Goal: Information Seeking & Learning: Learn about a topic

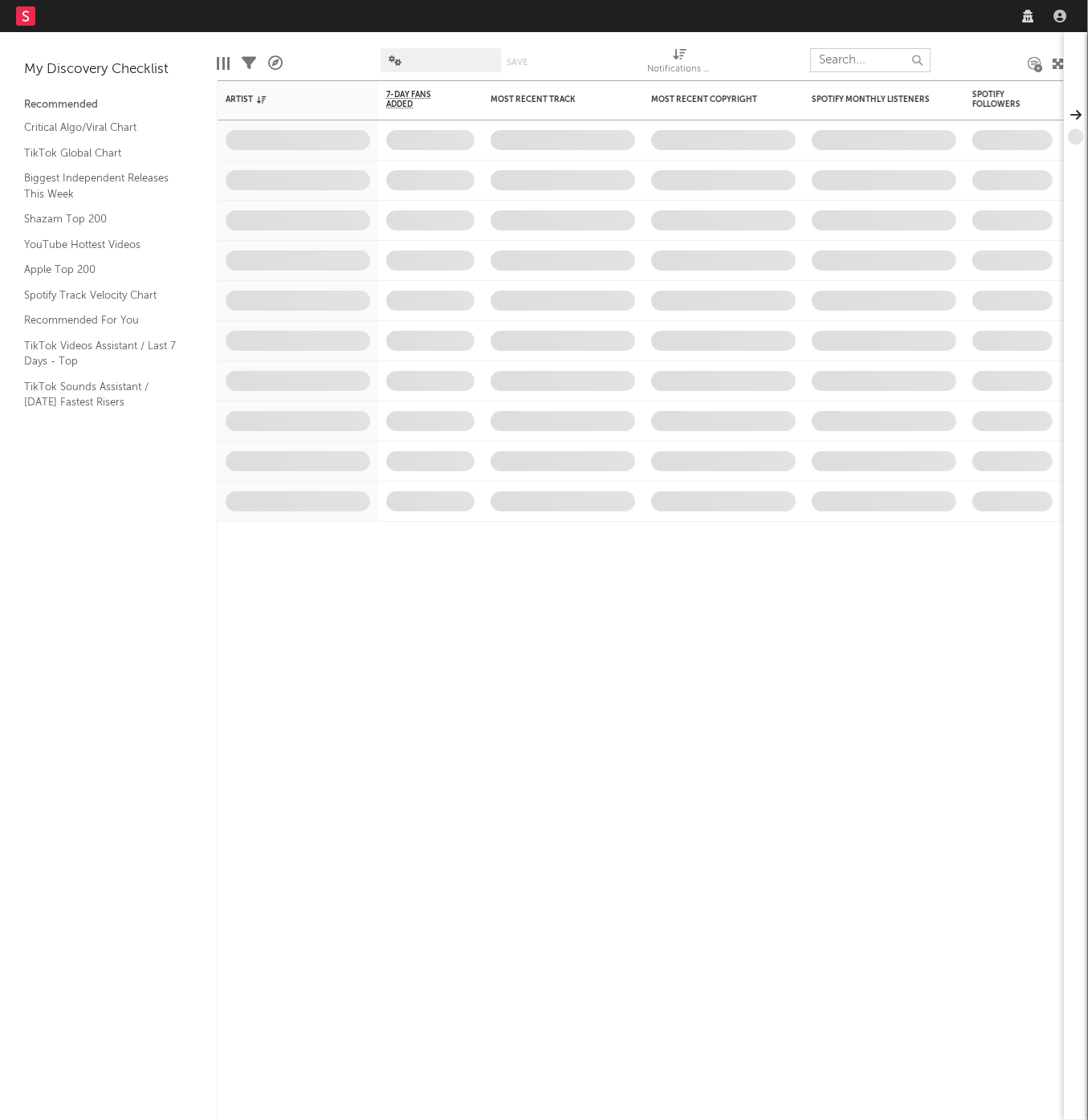
click at [875, 57] on input "text" at bounding box center [870, 61] width 121 height 24
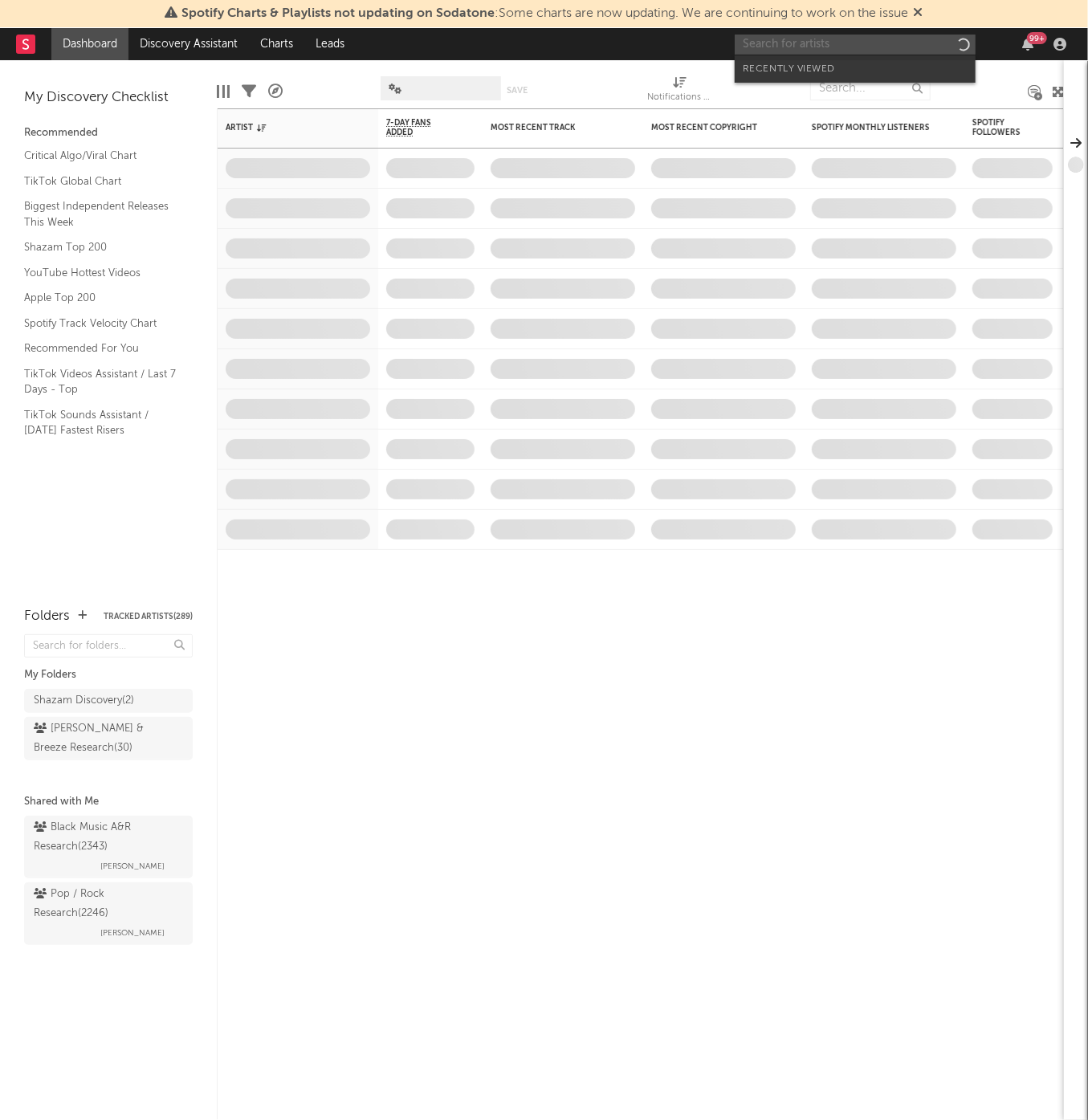
click at [863, 44] on input "text" at bounding box center [855, 44] width 241 height 20
paste input "[URL][DOMAIN_NAME]"
click at [876, 49] on input "[URL][DOMAIN_NAME]" at bounding box center [855, 44] width 241 height 20
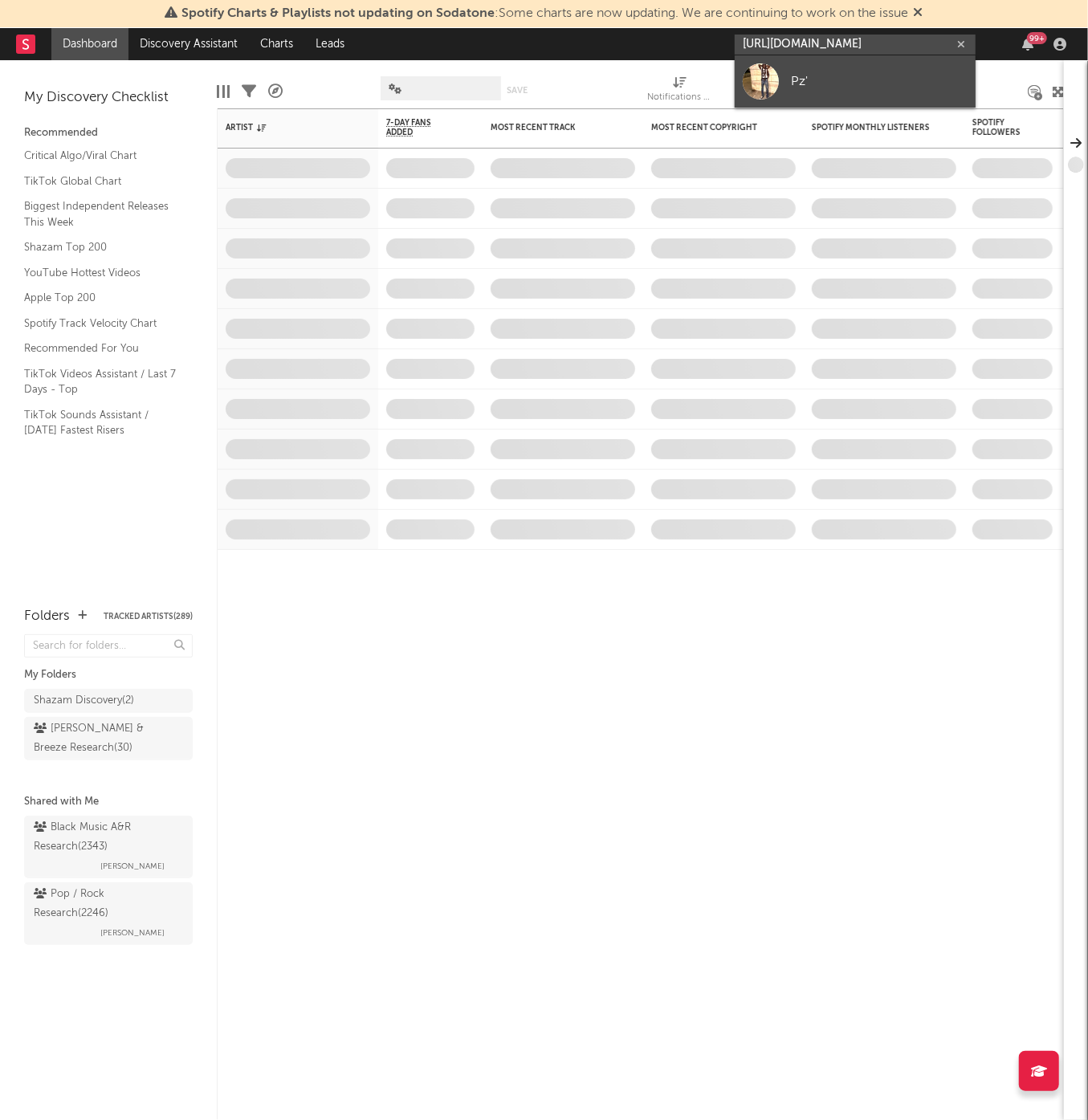
type input "[URL][DOMAIN_NAME]"
click at [908, 68] on link "Pz'" at bounding box center [855, 81] width 241 height 52
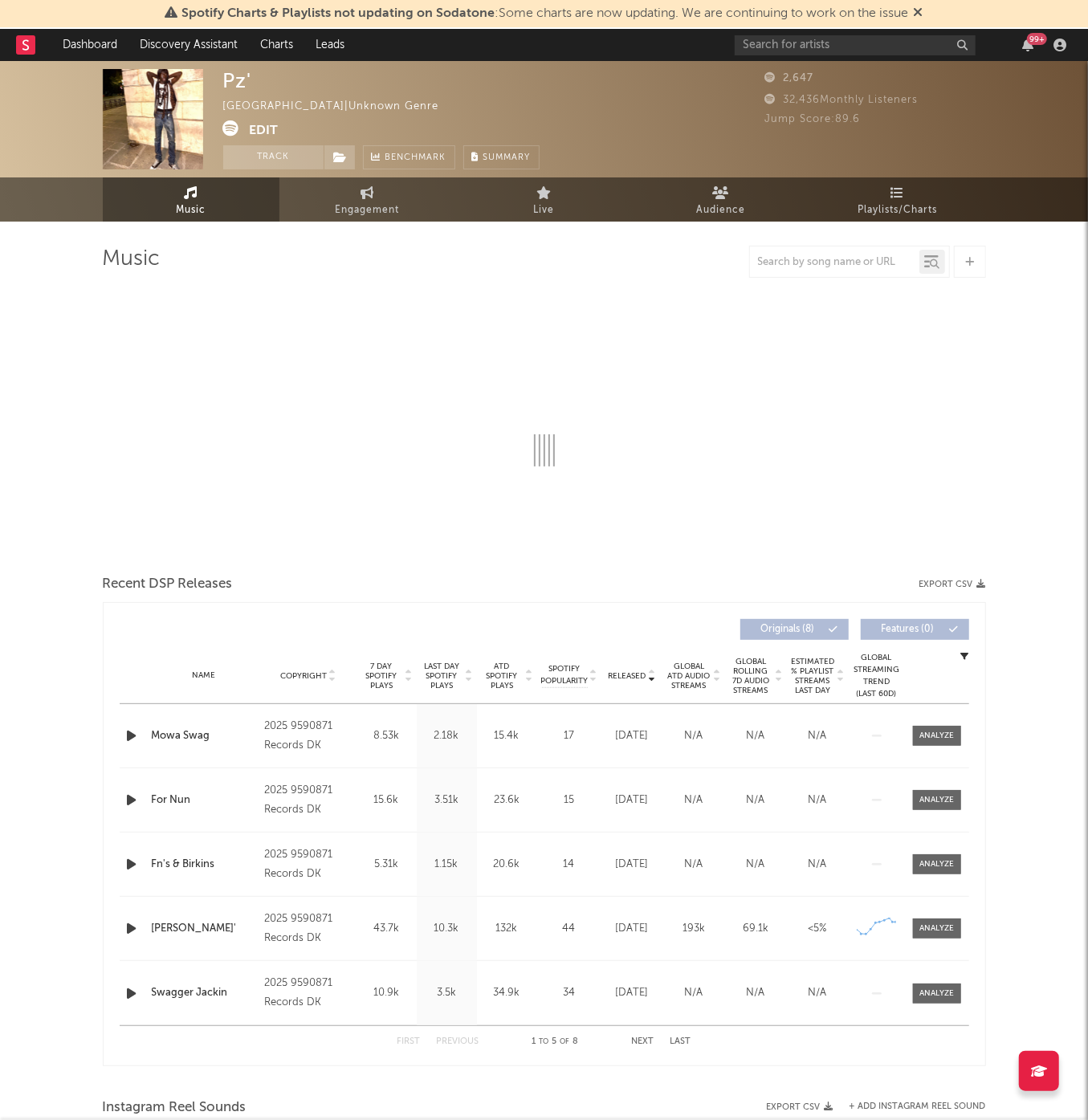
click at [923, 10] on icon at bounding box center [918, 11] width 10 height 13
select select "1w"
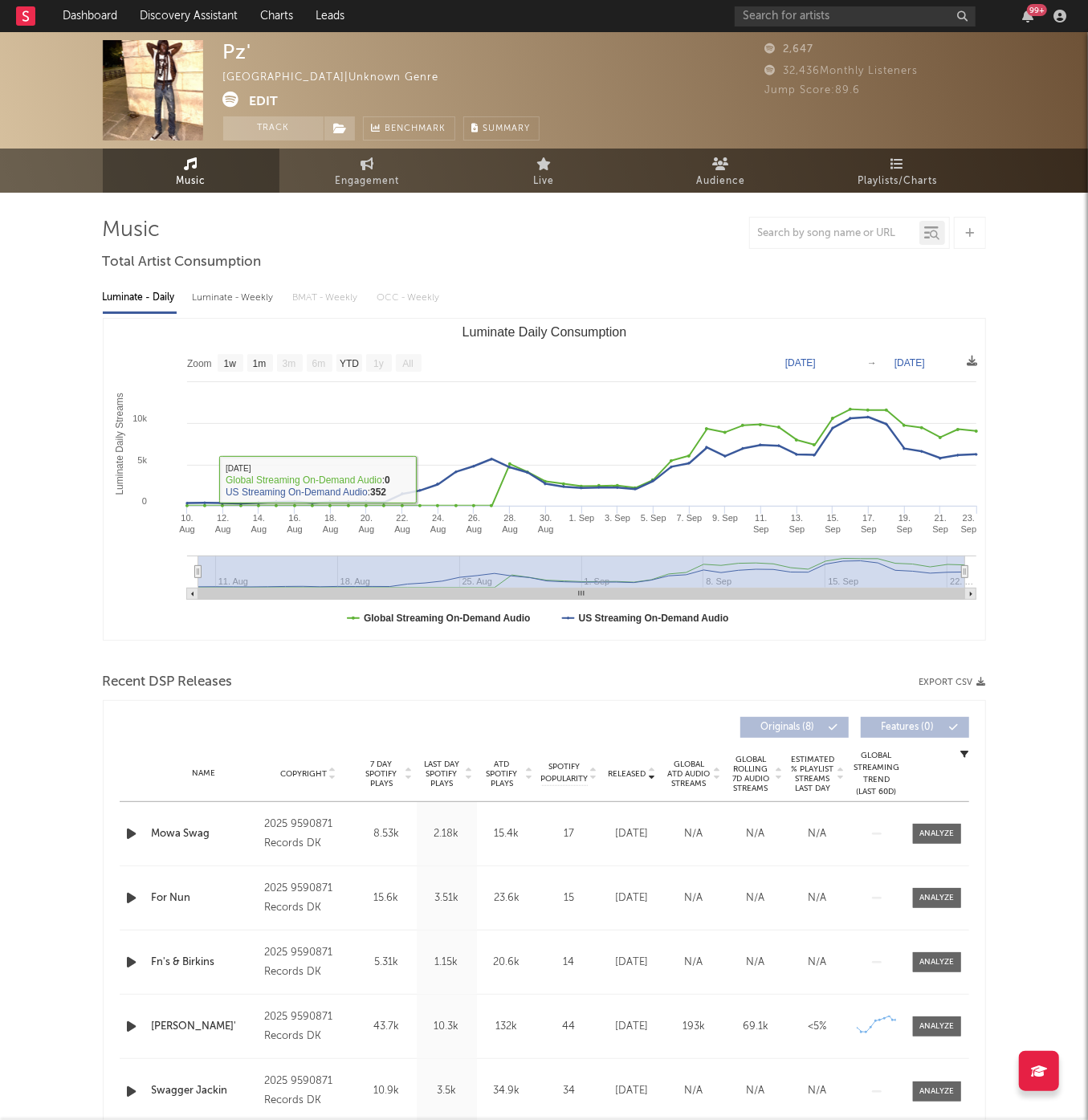
click at [225, 298] on div "Luminate - Weekly" at bounding box center [234, 297] width 84 height 27
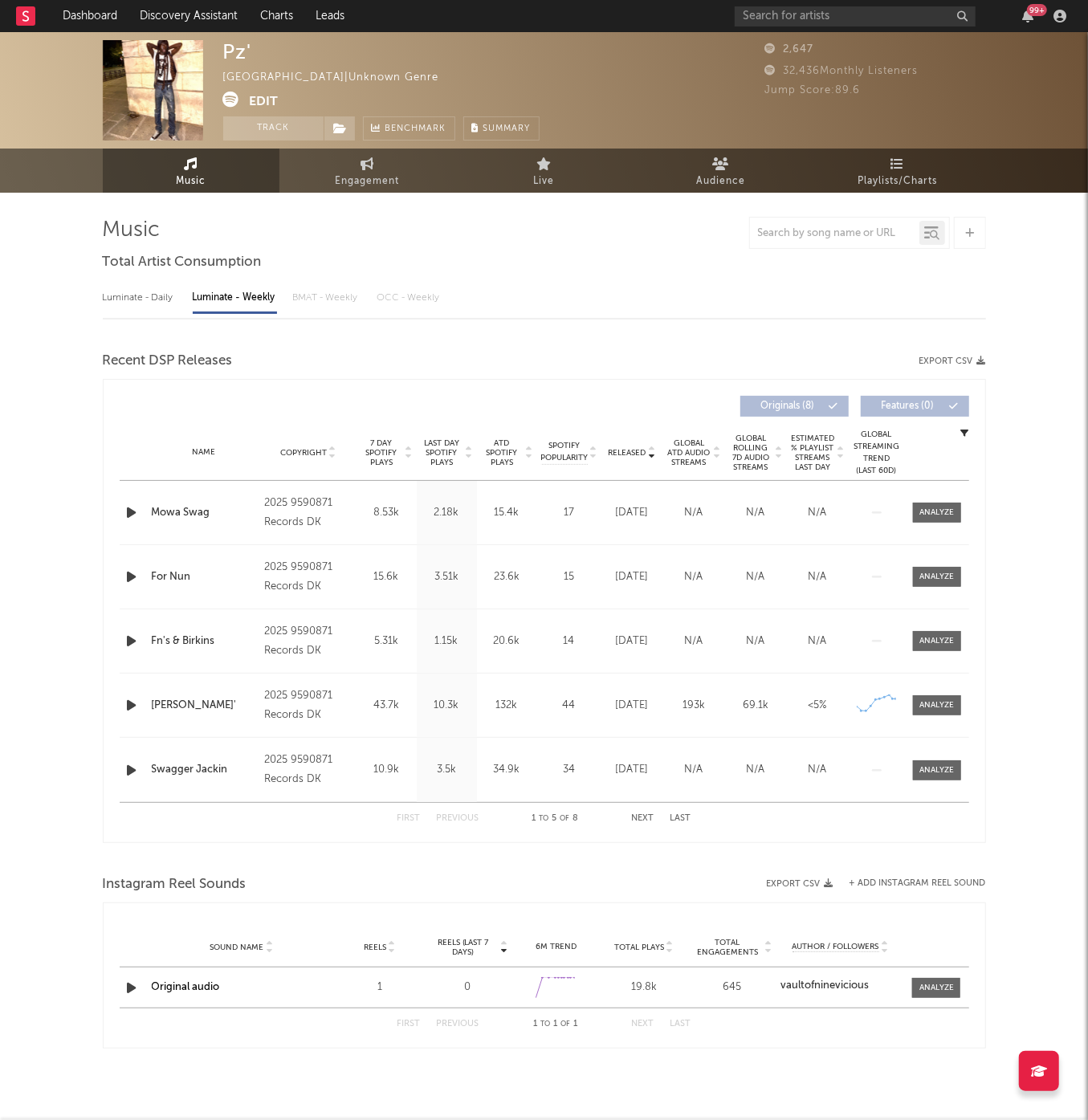
select select "1w"
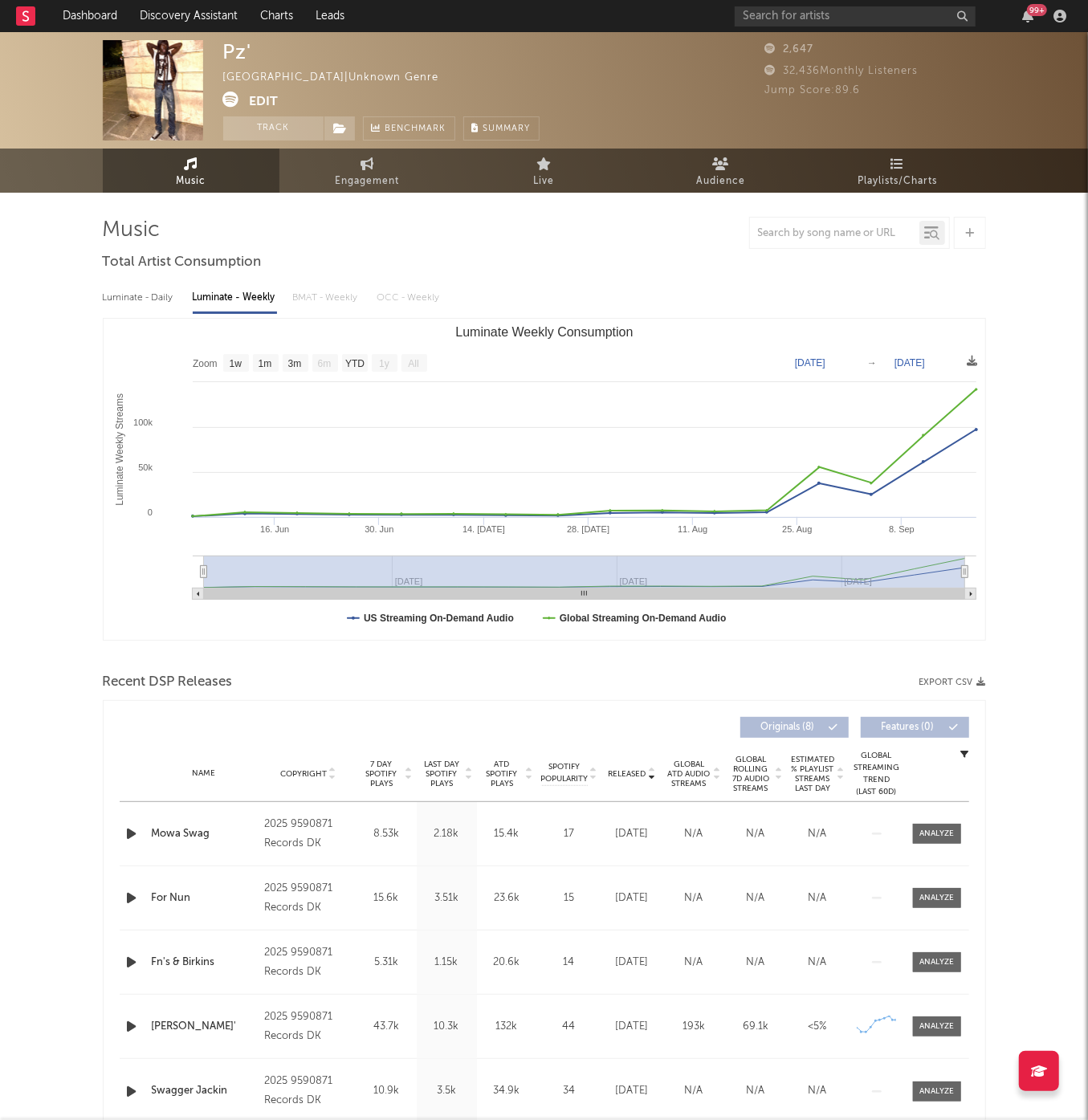
click at [131, 298] on div "Luminate - Daily" at bounding box center [140, 297] width 74 height 27
select select "1w"
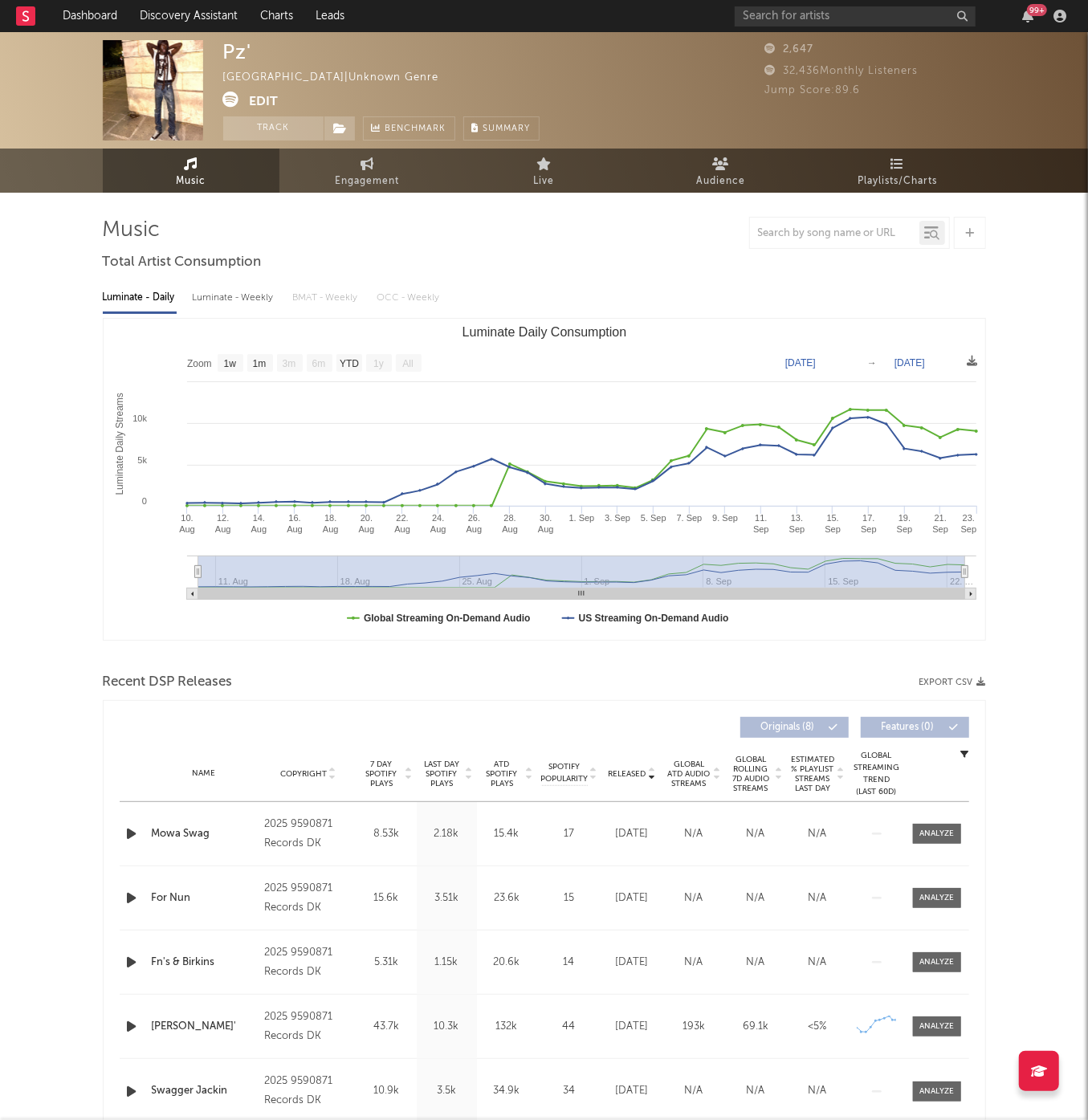
click at [234, 292] on div "Luminate - Weekly" at bounding box center [234, 297] width 84 height 27
select select "1w"
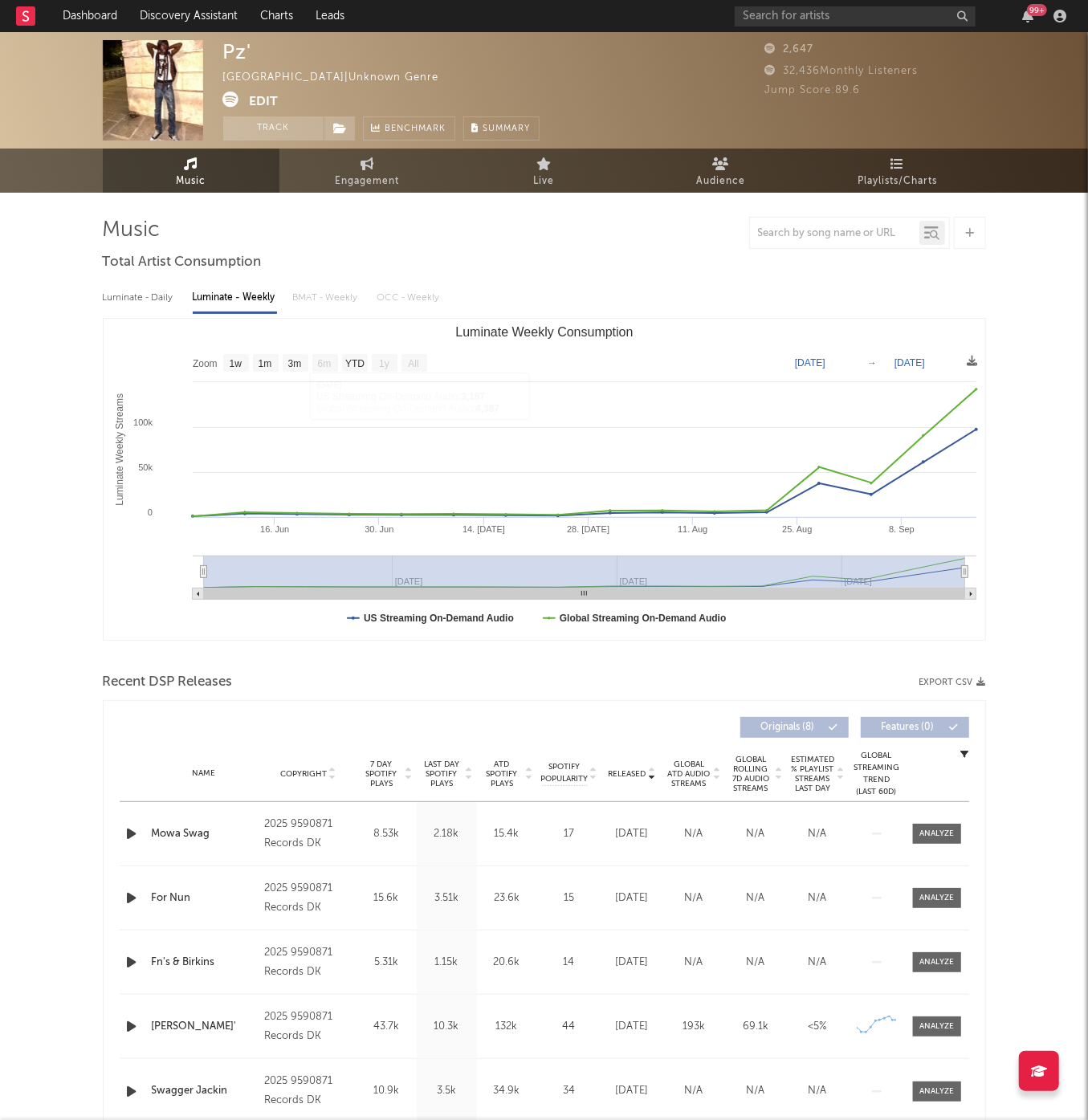
click at [132, 303] on div "Luminate - Daily" at bounding box center [140, 297] width 74 height 27
select select "1w"
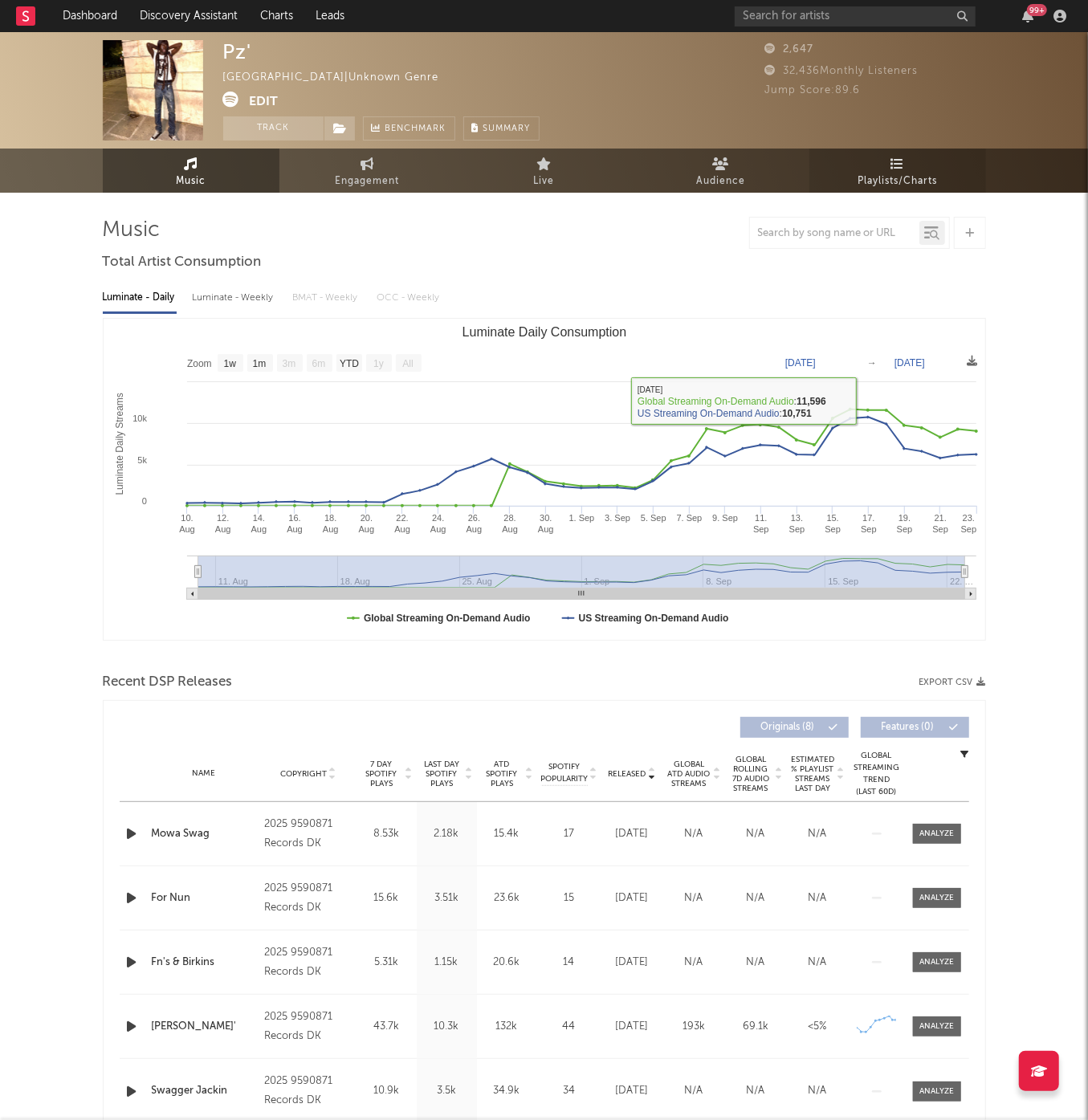
click at [889, 164] on link "Playlists/Charts" at bounding box center [898, 170] width 177 height 44
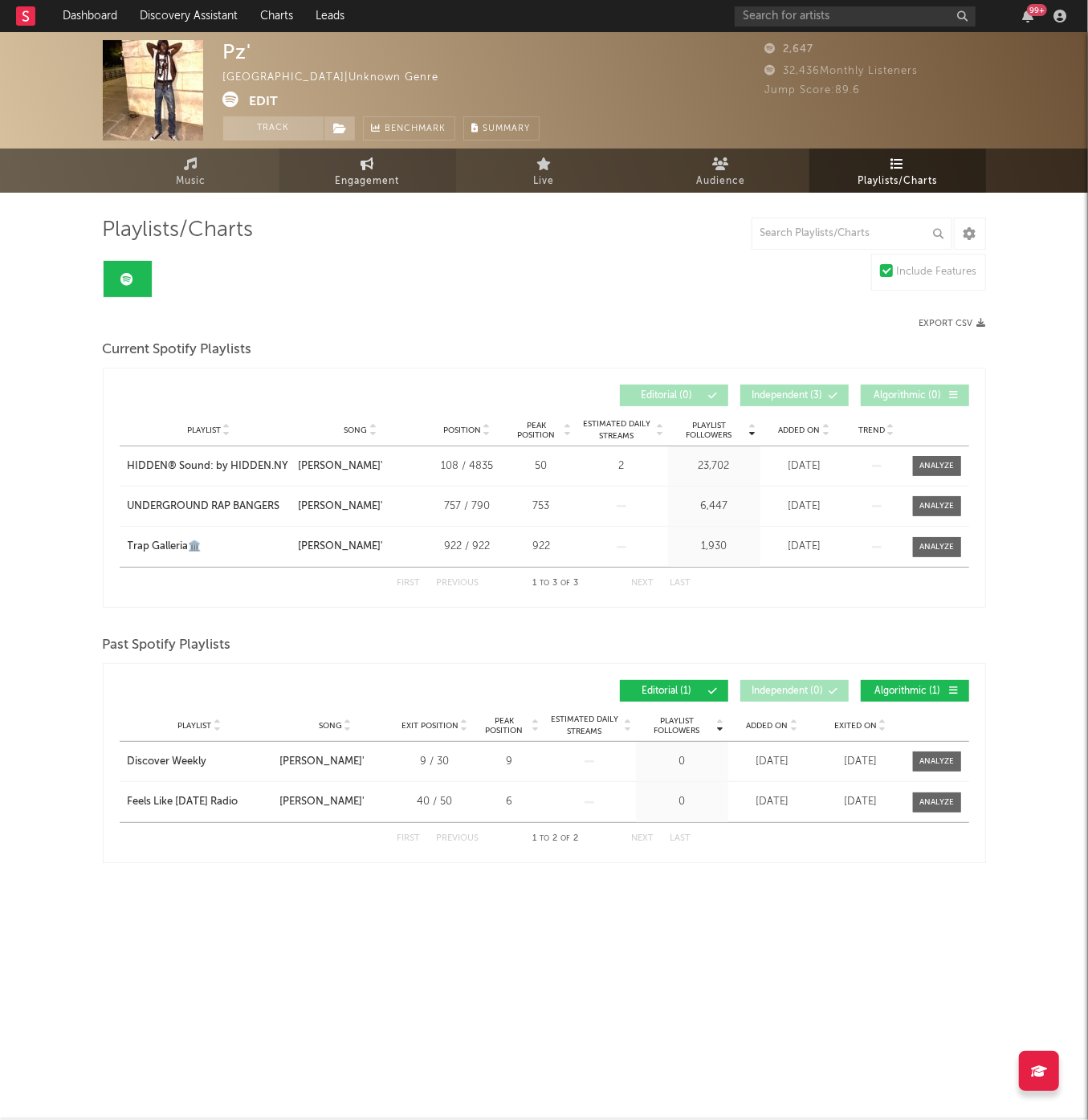
click at [356, 168] on link "Engagement" at bounding box center [368, 170] width 177 height 44
select select "1w"
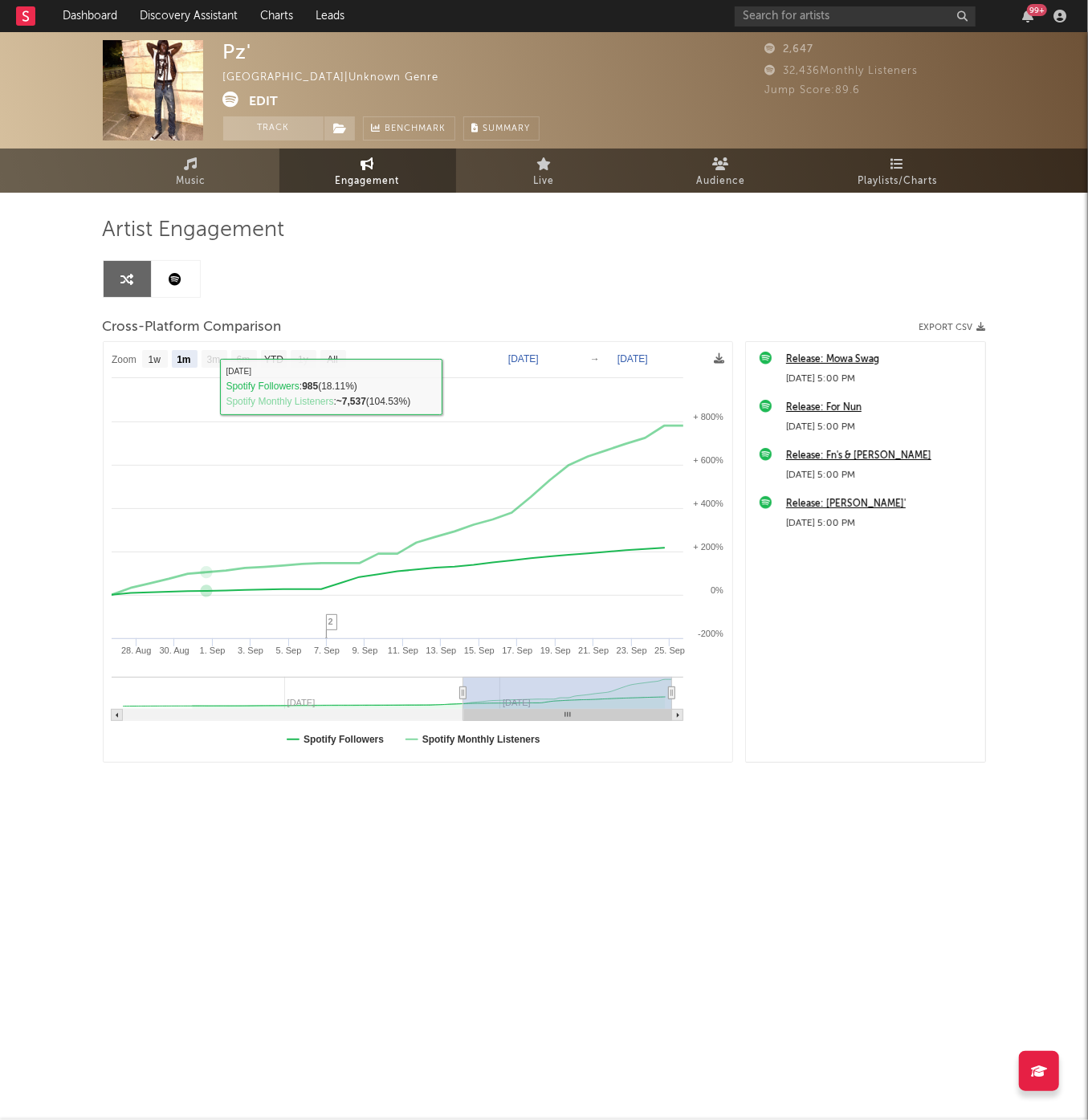
click at [167, 357] on rect at bounding box center [155, 359] width 26 height 17
select select "1w"
type input "[DATE]"
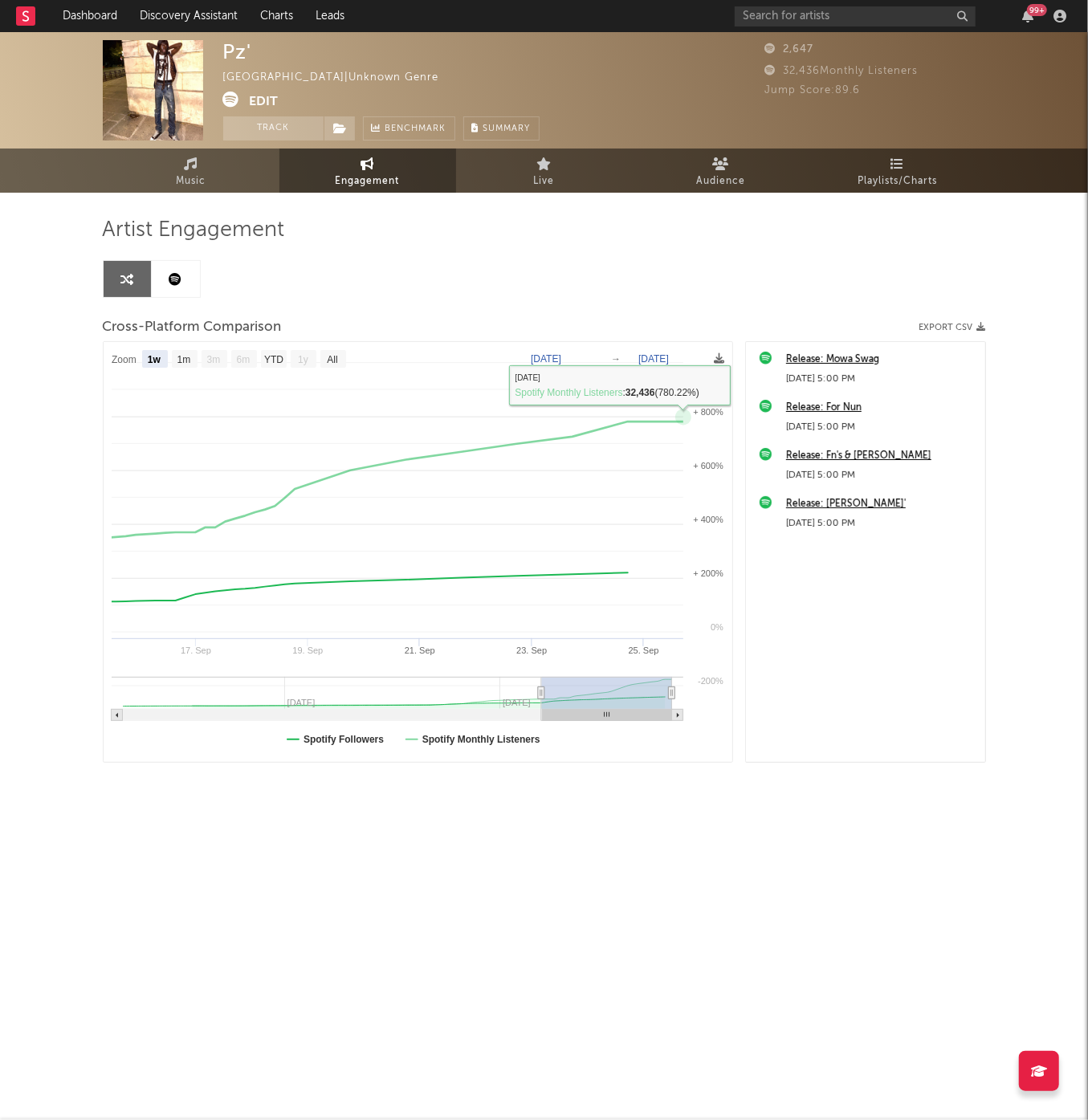
select select "1w"
